Goal: Task Accomplishment & Management: Use online tool/utility

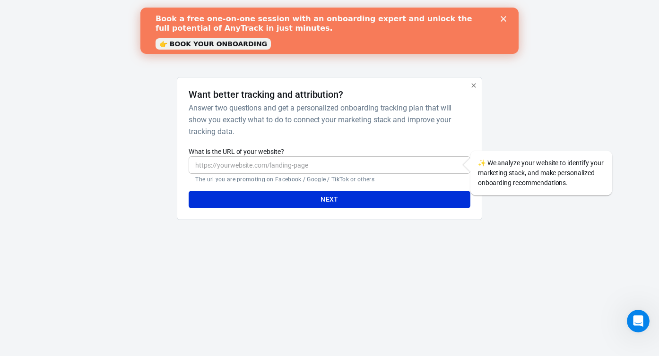
click at [505, 19] on icon "Close" at bounding box center [504, 19] width 6 height 6
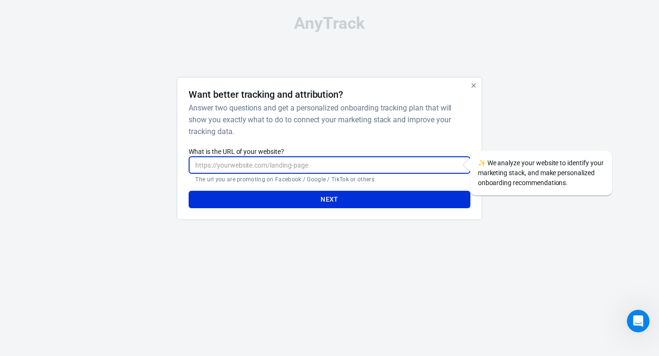
click at [243, 166] on input "What is the URL of your website?" at bounding box center [329, 164] width 281 height 17
click at [337, 143] on div "Want better tracking and attribution? Answer two questions and get a personaliz…" at bounding box center [329, 149] width 281 height 120
click at [290, 164] on input "What is the URL of your website?" at bounding box center [329, 164] width 281 height 17
paste input "[URL][DOMAIN_NAME]"
type input "[URL][DOMAIN_NAME]"
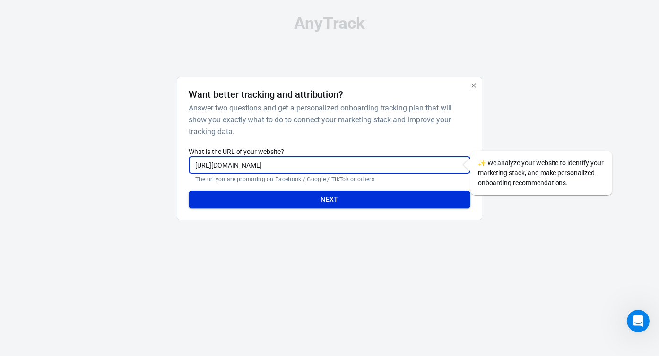
click at [254, 205] on button "Next" at bounding box center [329, 199] width 281 height 17
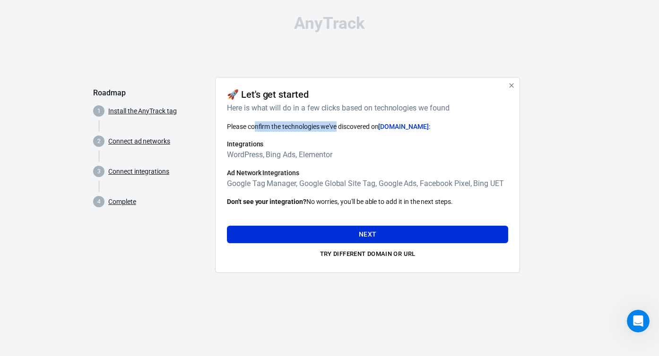
drag, startPoint x: 256, startPoint y: 128, endPoint x: 339, endPoint y: 129, distance: 83.2
click at [339, 129] on span "Please confirm the technologies we've discovered on [DOMAIN_NAME] :" at bounding box center [328, 127] width 203 height 8
drag, startPoint x: 241, startPoint y: 156, endPoint x: 320, endPoint y: 159, distance: 79.5
click at [320, 159] on h6 "WordPress, Bing Ads, Elementor" at bounding box center [367, 155] width 281 height 12
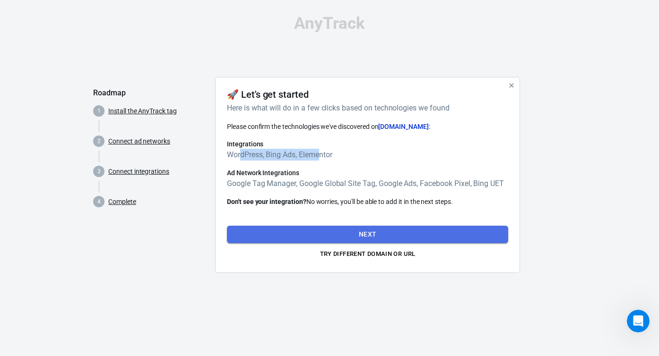
click at [283, 231] on button "Next" at bounding box center [367, 234] width 281 height 17
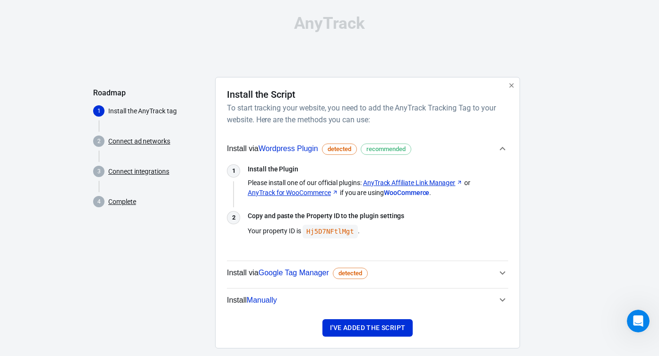
scroll to position [15, 0]
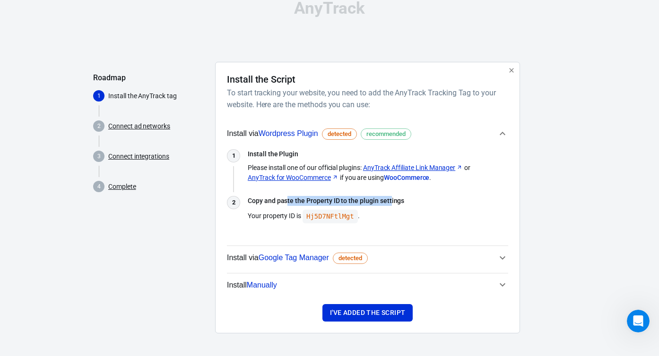
drag, startPoint x: 286, startPoint y: 202, endPoint x: 390, endPoint y: 204, distance: 104.0
click at [390, 204] on h3 "Copy and paste the Property ID to the plugin settings" at bounding box center [378, 201] width 260 height 10
click at [499, 258] on icon "button" at bounding box center [502, 257] width 11 height 11
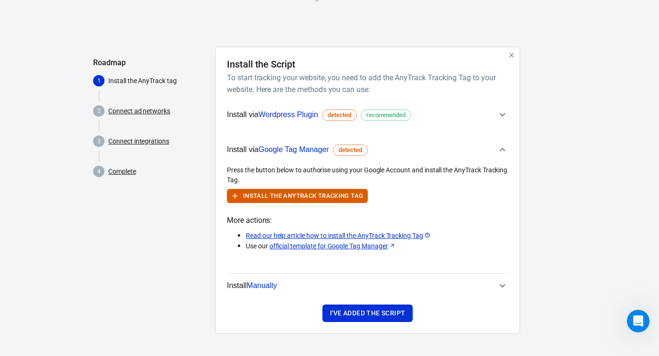
scroll to position [31, 0]
click at [502, 289] on icon "button" at bounding box center [502, 285] width 11 height 11
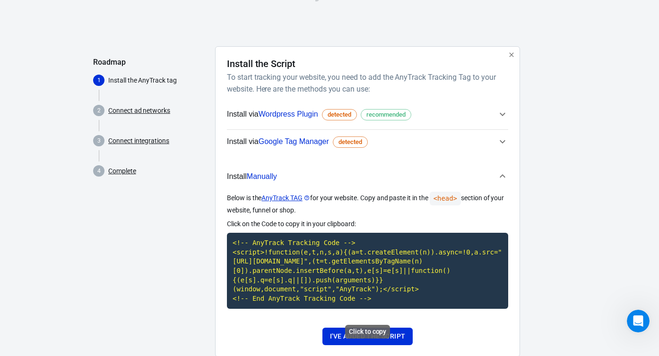
scroll to position [63, 0]
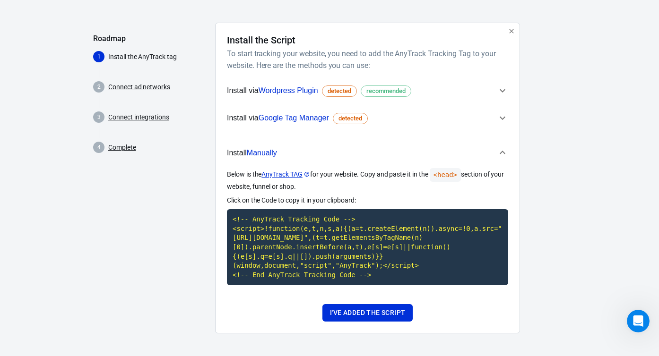
click at [575, 12] on div "AnyTrack Roadmap 1 Install the AnyTrack tag 2 Connect ad networks 3 Connect int…" at bounding box center [329, 151] width 659 height 411
click at [501, 85] on icon "button" at bounding box center [502, 90] width 11 height 11
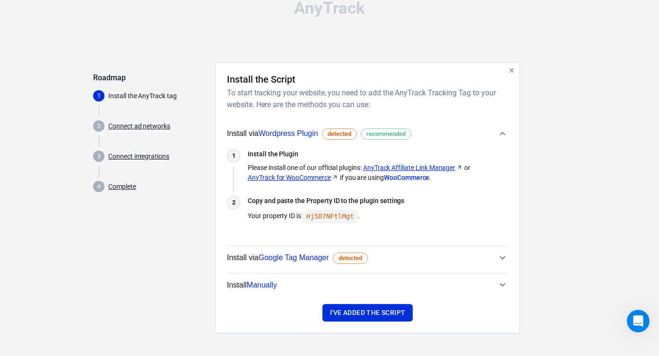
scroll to position [15, 0]
click at [372, 318] on button "I've added the script" at bounding box center [367, 312] width 90 height 17
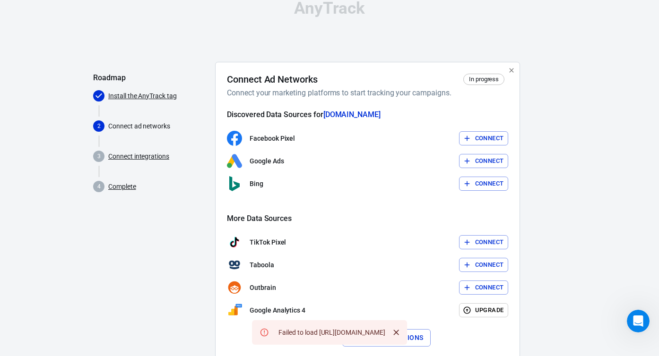
scroll to position [40, 0]
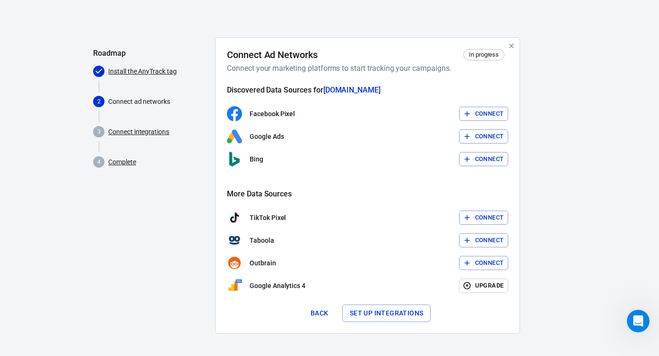
click at [364, 316] on button "Set up integrations" at bounding box center [386, 313] width 89 height 17
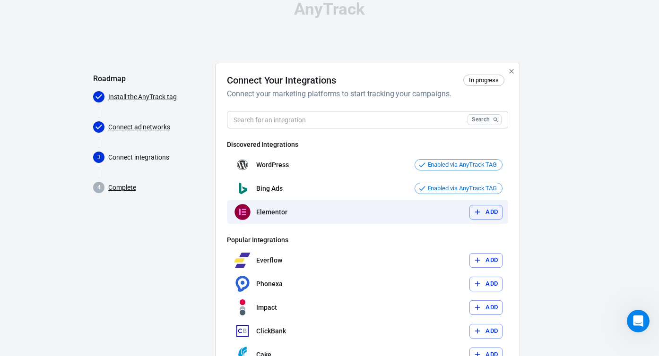
scroll to position [87, 0]
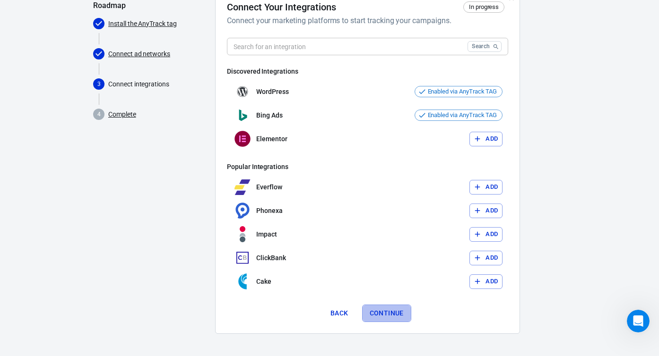
click at [380, 308] on button "Continue" at bounding box center [386, 313] width 49 height 17
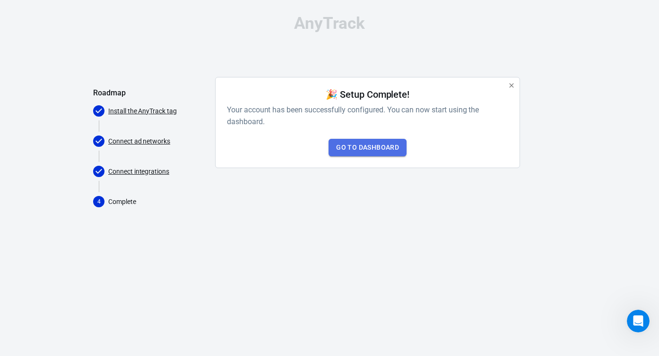
click at [375, 146] on link "Go to Dashboard" at bounding box center [368, 147] width 78 height 17
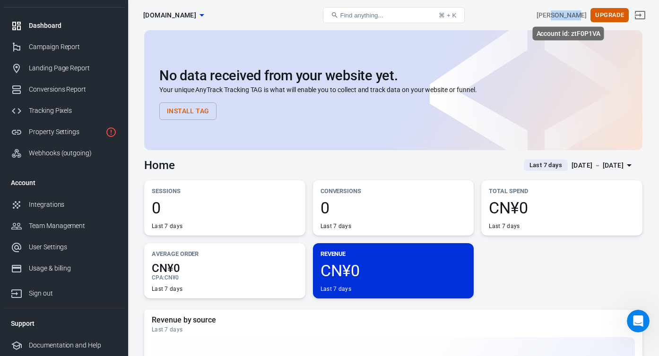
drag, startPoint x: 564, startPoint y: 15, endPoint x: 543, endPoint y: 21, distance: 22.0
click at [543, 21] on div "[PERSON_NAME] Upgrade" at bounding box center [564, 15] width 167 height 23
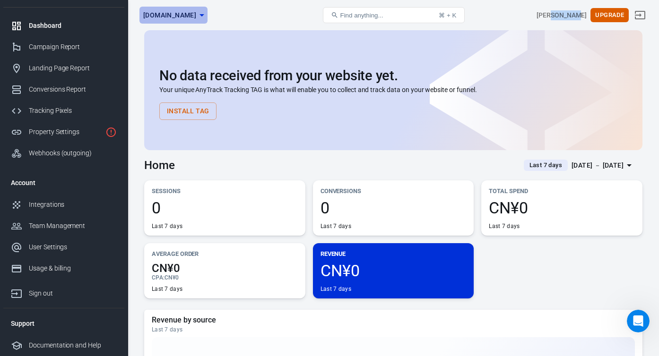
click at [196, 11] on span "[DOMAIN_NAME]" at bounding box center [169, 15] width 53 height 12
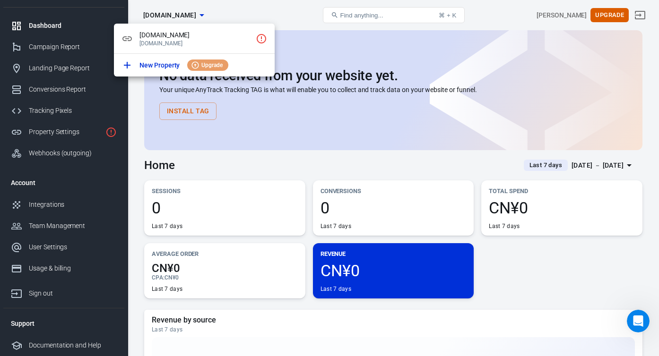
click at [234, 11] on div at bounding box center [329, 178] width 659 height 356
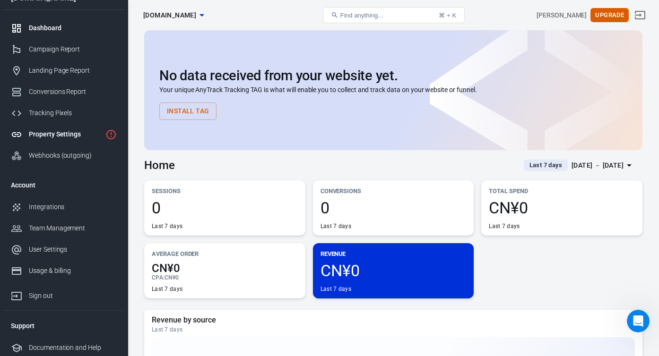
scroll to position [17, 0]
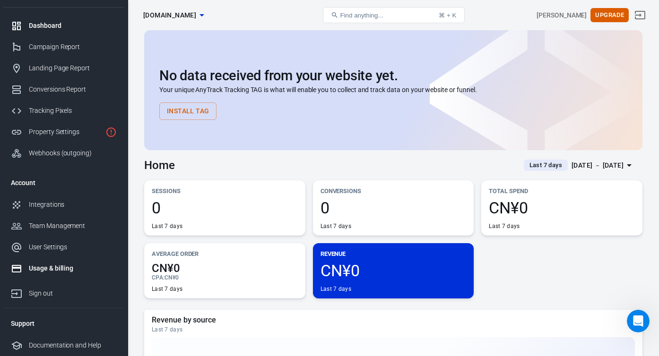
click at [34, 271] on div "Usage & billing" at bounding box center [73, 269] width 88 height 10
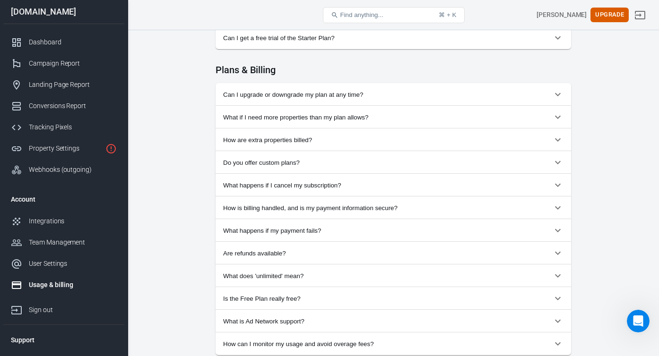
scroll to position [930, 0]
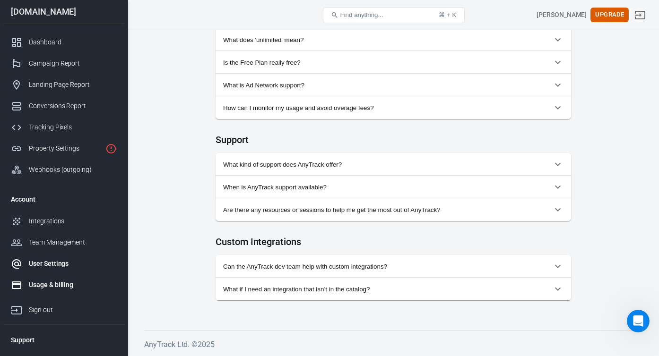
click at [46, 260] on div "User Settings" at bounding box center [73, 264] width 88 height 10
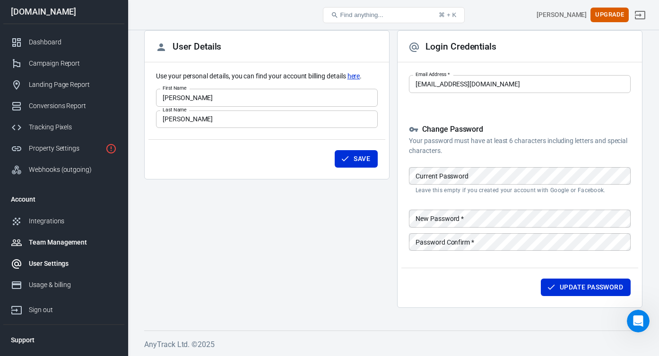
click at [75, 246] on div "Team Management" at bounding box center [73, 243] width 88 height 10
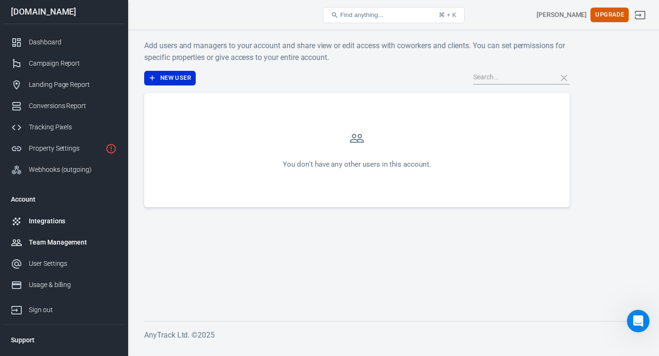
click at [61, 226] on link "Integrations" at bounding box center [63, 221] width 121 height 21
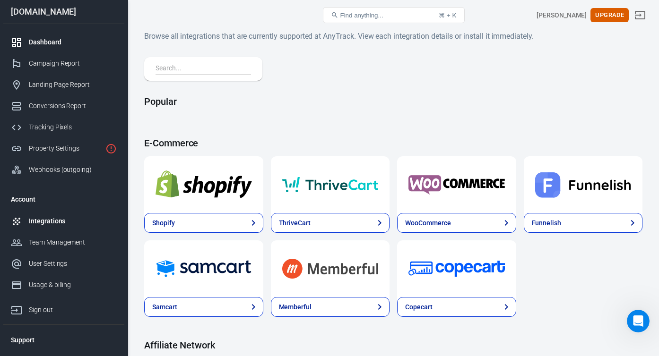
click at [39, 44] on div "Dashboard" at bounding box center [73, 42] width 88 height 10
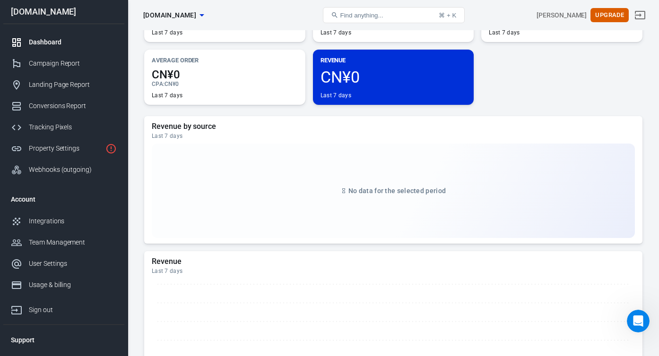
scroll to position [196, 0]
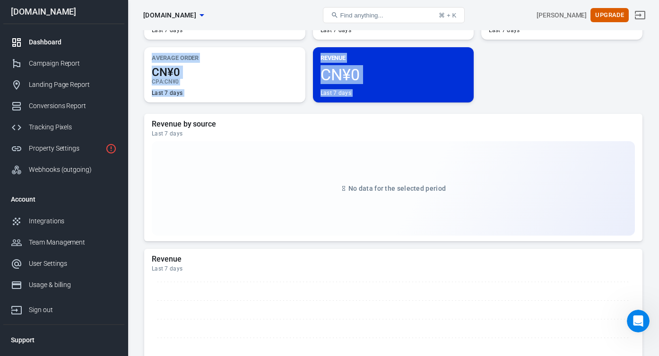
drag, startPoint x: 139, startPoint y: 53, endPoint x: 453, endPoint y: 102, distance: 318.2
click at [493, 95] on div "Sessions 0 Last 7 days Conversions 0 Last 7 days Total Spend CN¥0 Last 7 days A…" at bounding box center [393, 43] width 498 height 118
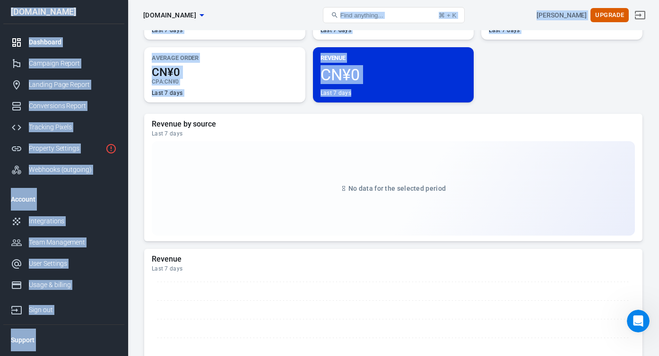
drag, startPoint x: 492, startPoint y: 97, endPoint x: 223, endPoint y: 10, distance: 282.7
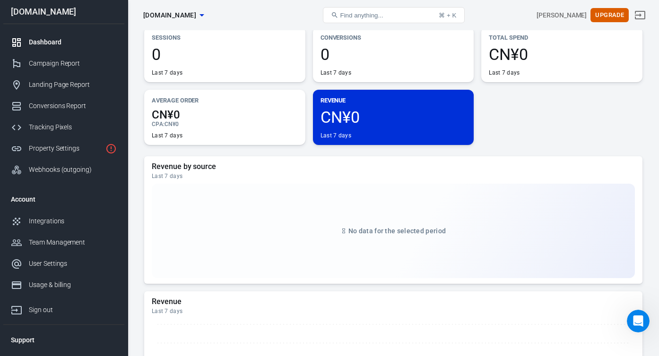
scroll to position [148, 0]
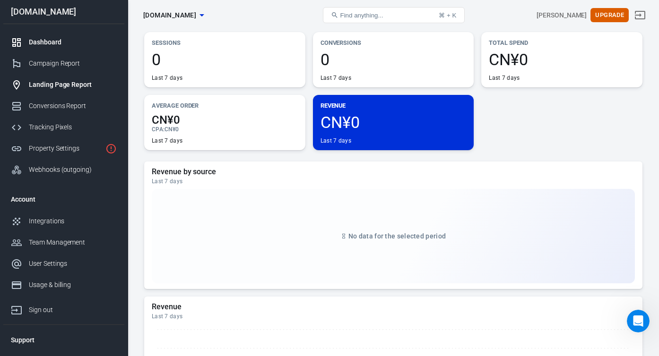
click at [51, 87] on div "Landing Page Report" at bounding box center [73, 85] width 88 height 10
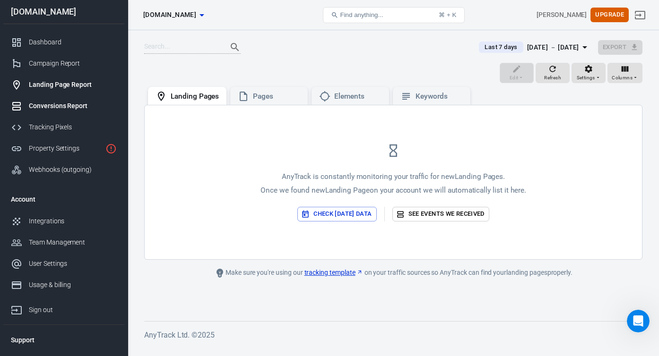
click at [43, 105] on div "Conversions Report" at bounding box center [73, 106] width 88 height 10
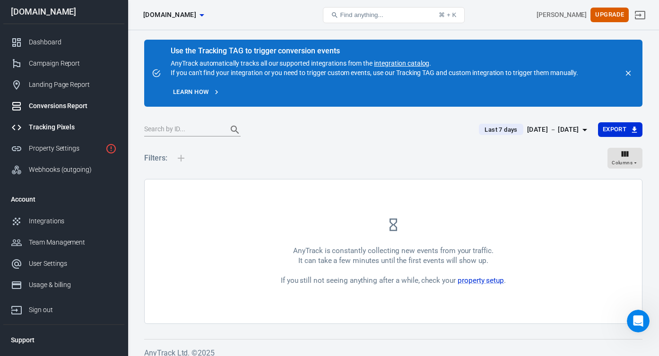
click at [42, 128] on div "Tracking Pixels" at bounding box center [73, 127] width 88 height 10
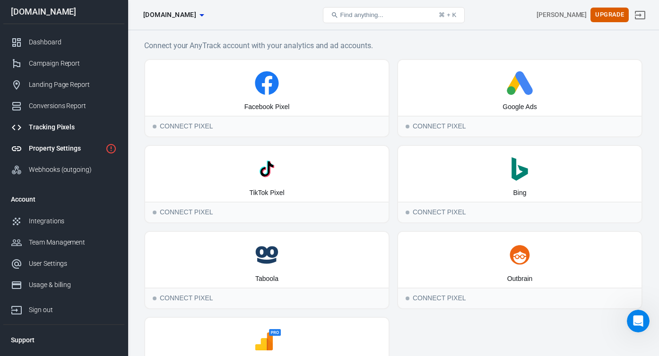
click at [56, 149] on div "Property Settings" at bounding box center [65, 149] width 73 height 10
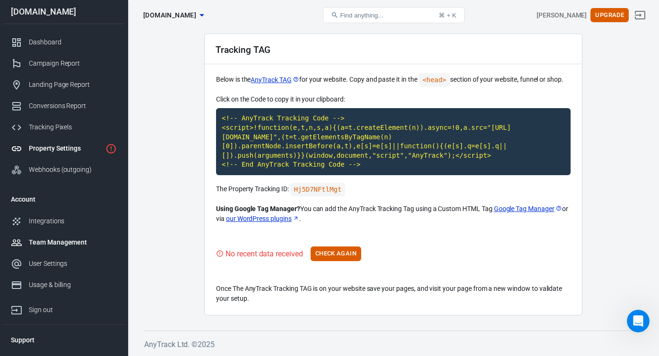
scroll to position [17, 0]
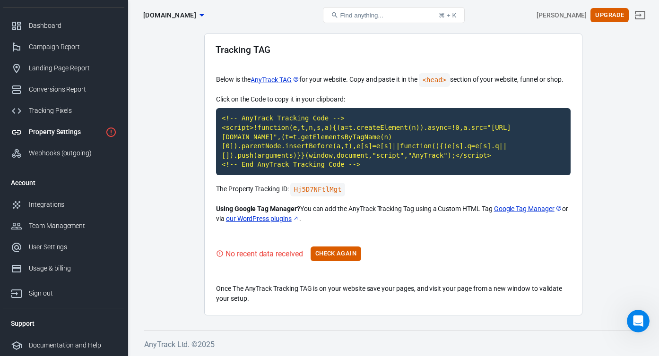
click at [407, 45] on div "Tracking TAG" at bounding box center [393, 49] width 377 height 30
click at [47, 151] on div "Webhooks (outgoing)" at bounding box center [73, 153] width 88 height 10
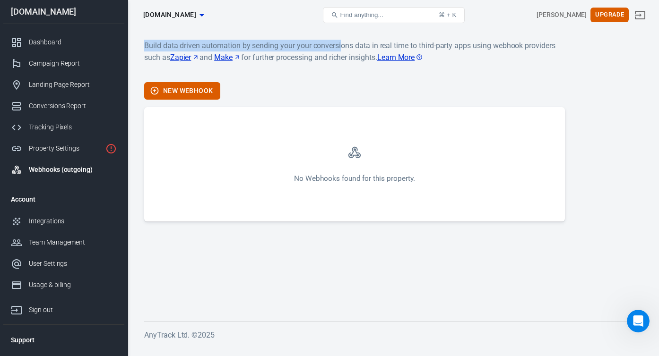
drag, startPoint x: 142, startPoint y: 46, endPoint x: 341, endPoint y: 47, distance: 199.5
click at [341, 47] on div "Build data driven automation by sending your your conversions data in real time…" at bounding box center [393, 188] width 531 height 317
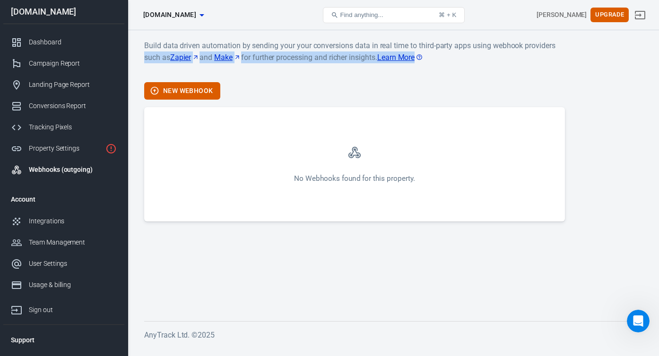
drag, startPoint x: 145, startPoint y: 59, endPoint x: 434, endPoint y: 60, distance: 288.8
click at [434, 60] on p "Build data driven automation by sending your your conversions data in real time…" at bounding box center [354, 57] width 421 height 35
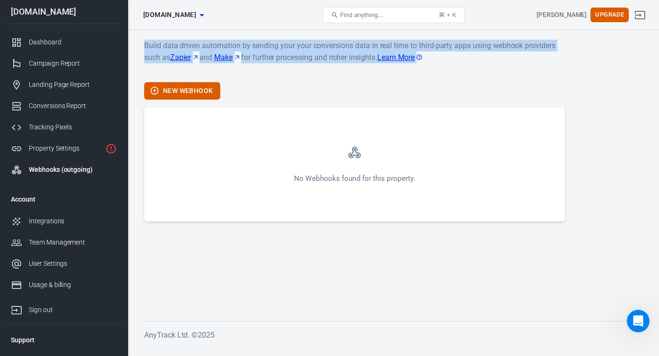
drag, startPoint x: 144, startPoint y: 46, endPoint x: 295, endPoint y: 80, distance: 155.5
click at [295, 80] on div "Build data driven automation by sending your your conversions data in real time…" at bounding box center [354, 131] width 421 height 182
click at [34, 221] on div "Integrations" at bounding box center [73, 221] width 88 height 10
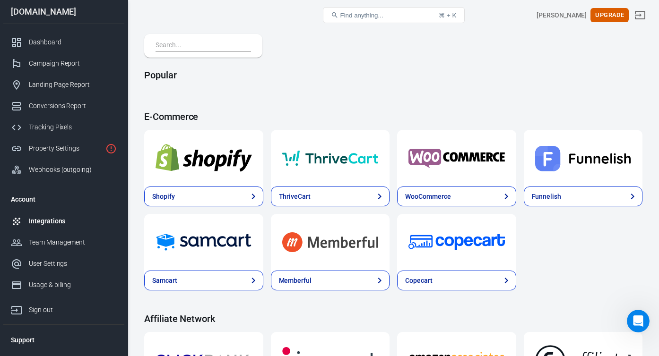
scroll to position [34, 0]
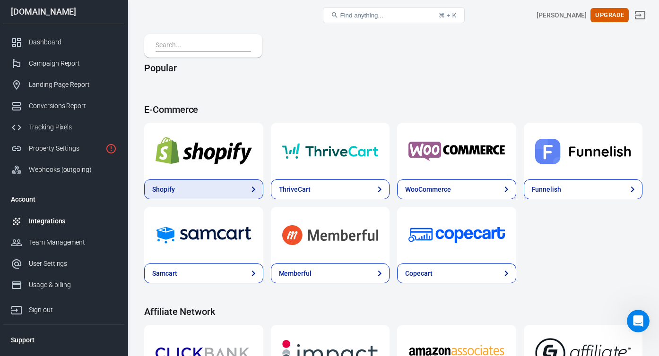
click at [232, 190] on link "Shopify" at bounding box center [203, 190] width 119 height 20
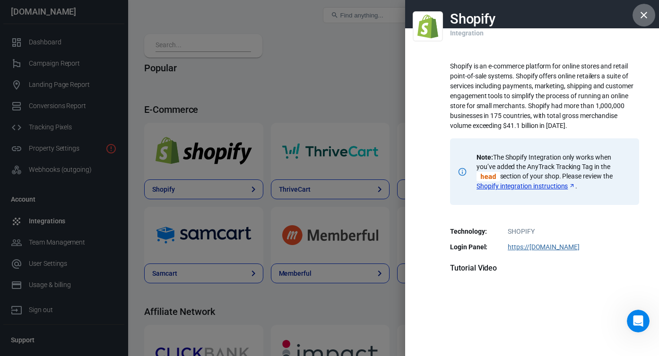
click at [642, 17] on icon "button" at bounding box center [643, 14] width 11 height 11
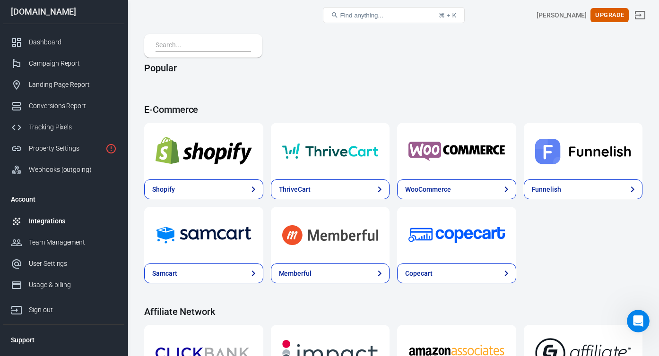
click at [491, 104] on h4 "E-Commerce" at bounding box center [393, 109] width 498 height 11
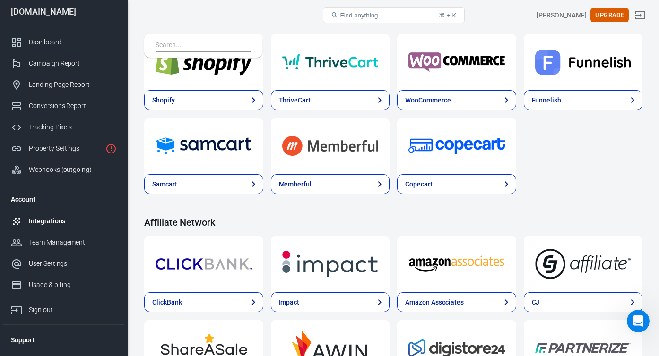
scroll to position [115, 0]
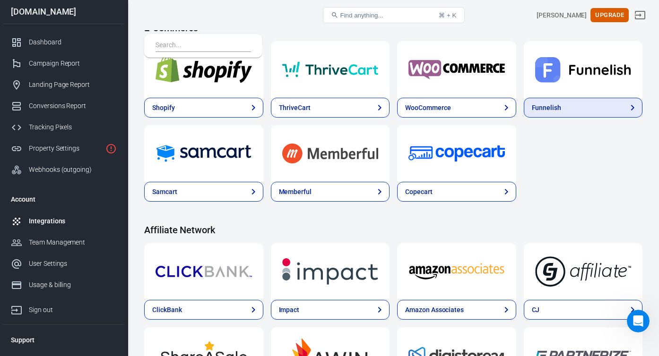
click at [571, 108] on link "Funnelish" at bounding box center [583, 108] width 119 height 20
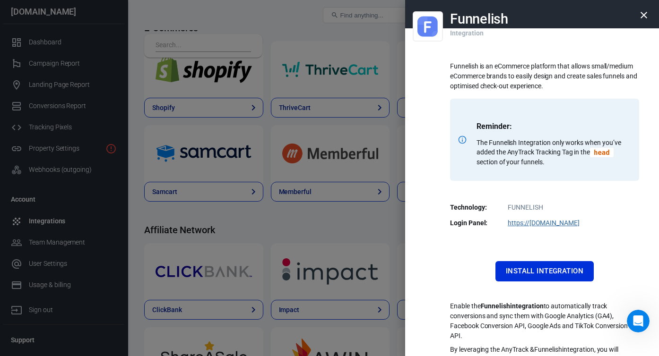
click at [650, 18] on button "button" at bounding box center [643, 15] width 23 height 23
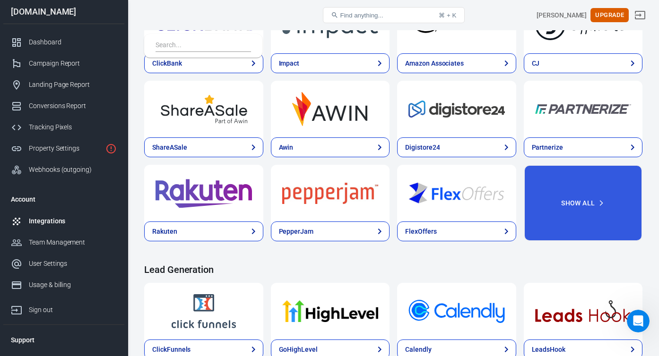
scroll to position [363, 0]
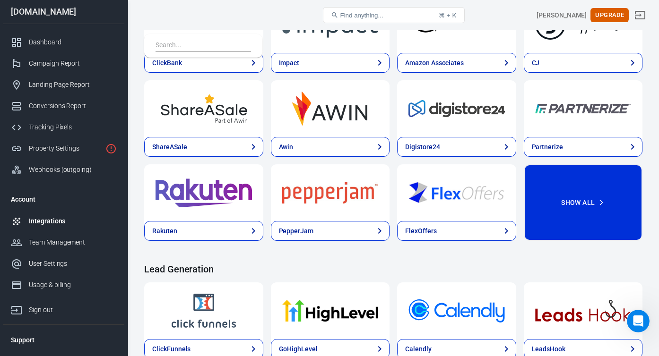
click at [594, 199] on button "Show All" at bounding box center [583, 202] width 119 height 77
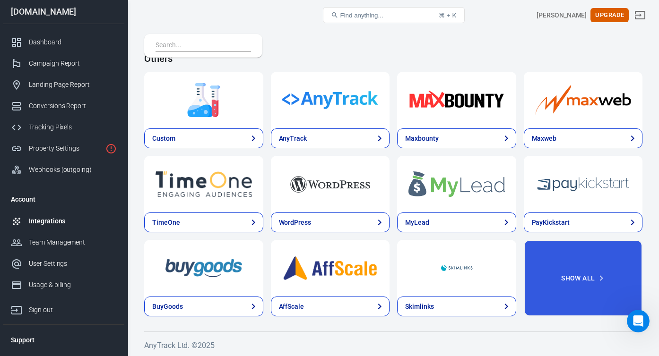
scroll to position [2293, 0]
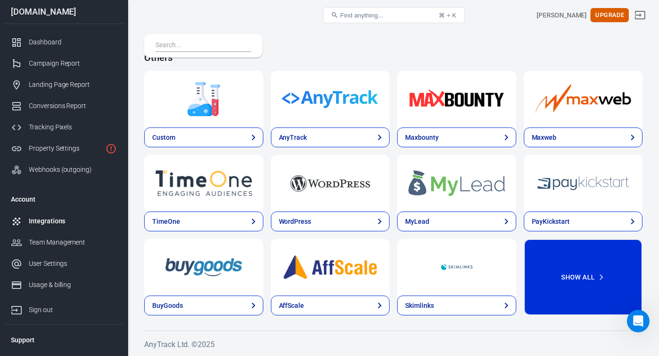
click at [572, 277] on button "Show All" at bounding box center [583, 277] width 119 height 77
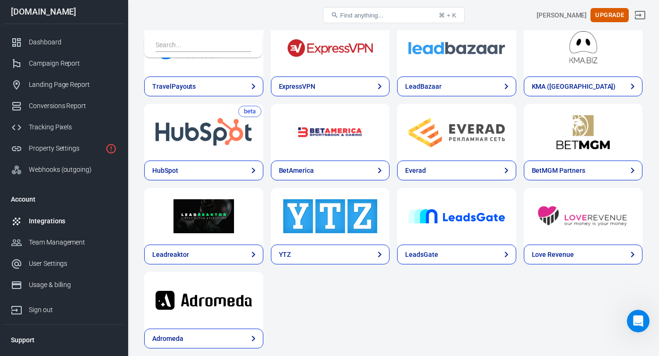
scroll to position [2714, 0]
